Goal: Information Seeking & Learning: Find contact information

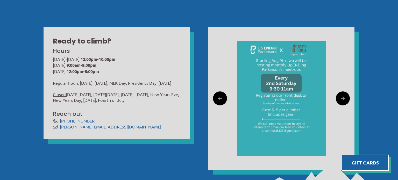
scroll to position [148, 0]
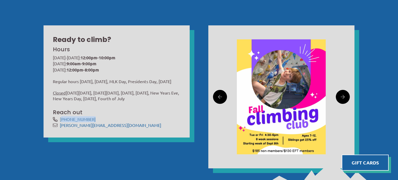
drag, startPoint x: 92, startPoint y: 124, endPoint x: 62, endPoint y: 125, distance: 30.3
click at [60, 122] on span "[PHONE_NUMBER]" at bounding box center [120, 119] width 120 height 6
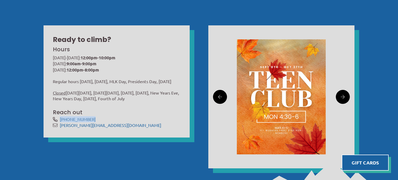
copy link "[PHONE_NUMBER]"
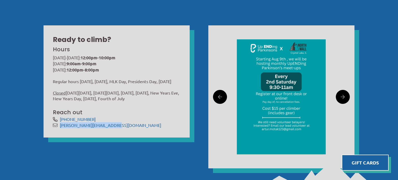
drag, startPoint x: 115, startPoint y: 131, endPoint x: 60, endPoint y: 134, distance: 55.7
click at [60, 131] on div "Hours Monday-Friday: 12:00pm-10:00pm Saturday: 9:00am-9:00pm Sunday: 12:00pm-8:…" at bounding box center [116, 86] width 132 height 88
copy link "[PERSON_NAME][EMAIL_ADDRESS][DOMAIN_NAME]"
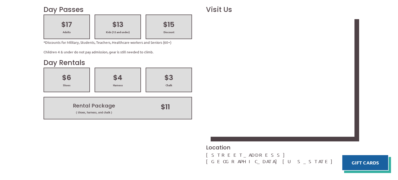
scroll to position [725, 0]
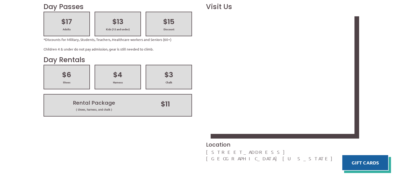
drag, startPoint x: 264, startPoint y: 53, endPoint x: 213, endPoint y: 54, distance: 51.3
click at [202, 51] on div "Day Passes $17 Adults $13 Kids (12 and under) $15 Discount *Discounts for Milit…" at bounding box center [199, 83] width 325 height 169
copy link "824 S. Main St. Suite #106 Crystal Lake, Illinois 60014"
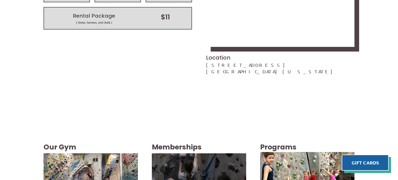
scroll to position [818, 0]
